Goal: Task Accomplishment & Management: Manage account settings

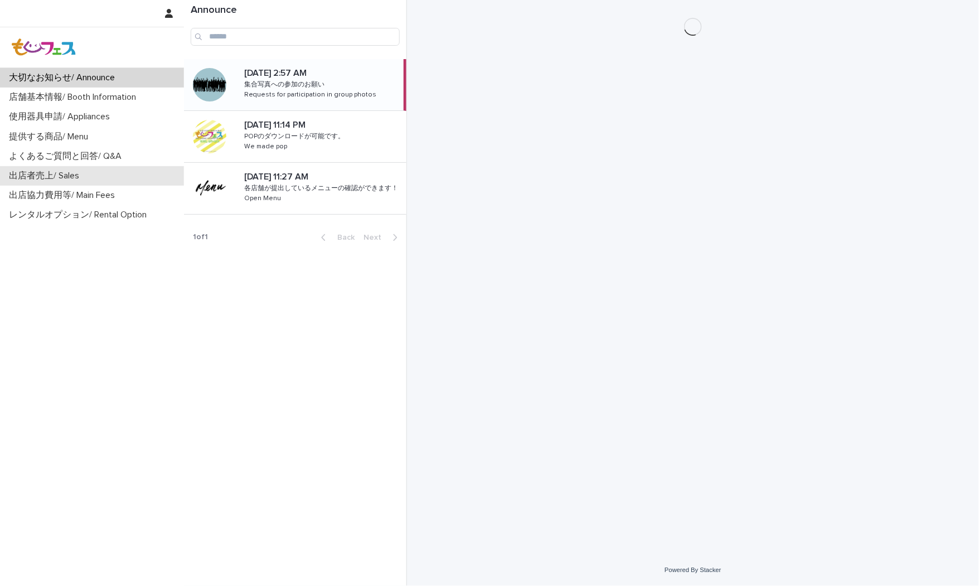
click at [80, 177] on p "出店者売上/ Sales" at bounding box center [46, 176] width 84 height 11
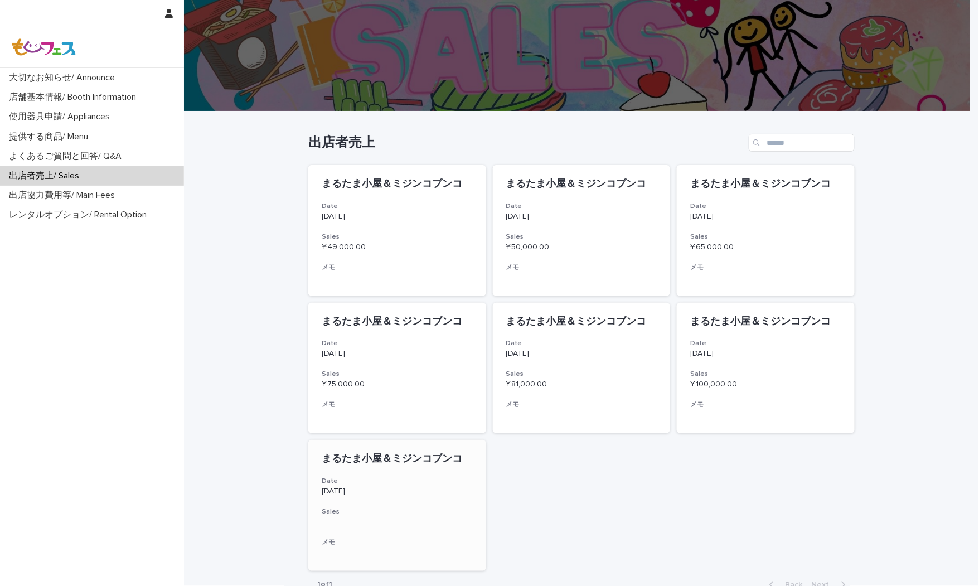
click at [393, 519] on p "-" at bounding box center [397, 521] width 151 height 9
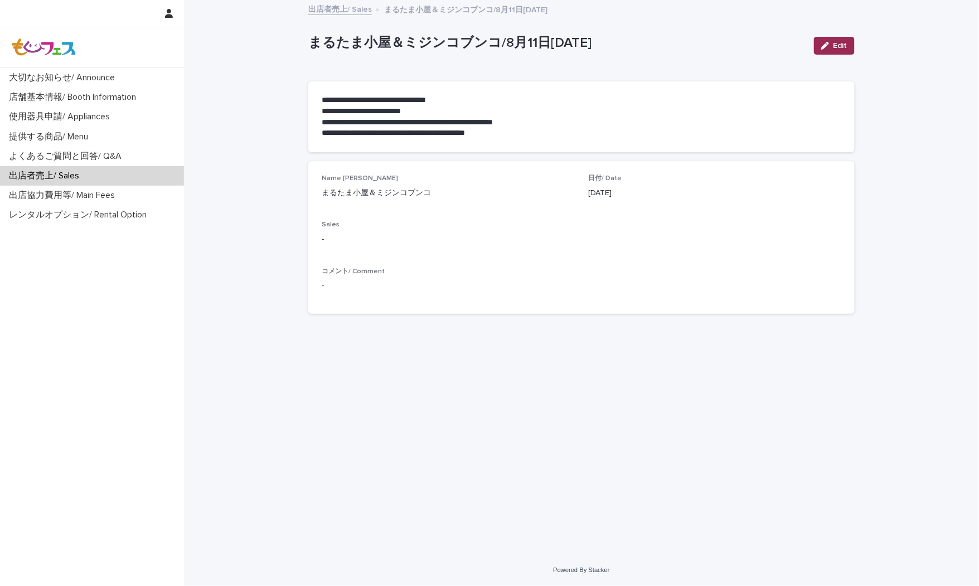
click at [838, 45] on span "Edit" at bounding box center [841, 46] width 14 height 8
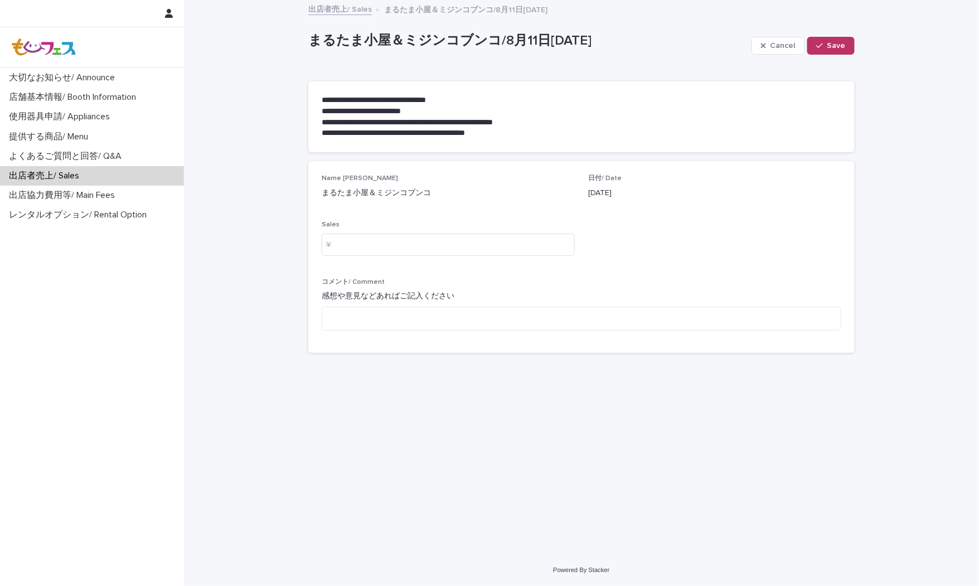
click at [414, 259] on div "Sales ¥" at bounding box center [448, 242] width 253 height 43
click at [416, 251] on input at bounding box center [448, 245] width 253 height 22
type input "******"
click at [849, 49] on button "Save" at bounding box center [830, 46] width 47 height 18
